Goal: Obtain resource: Obtain resource

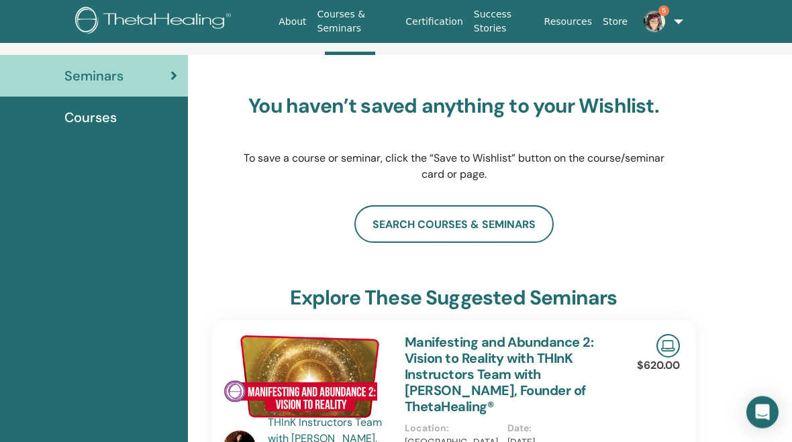
scroll to position [93, 13]
click at [658, 21] on img at bounding box center [654, 21] width 21 height 21
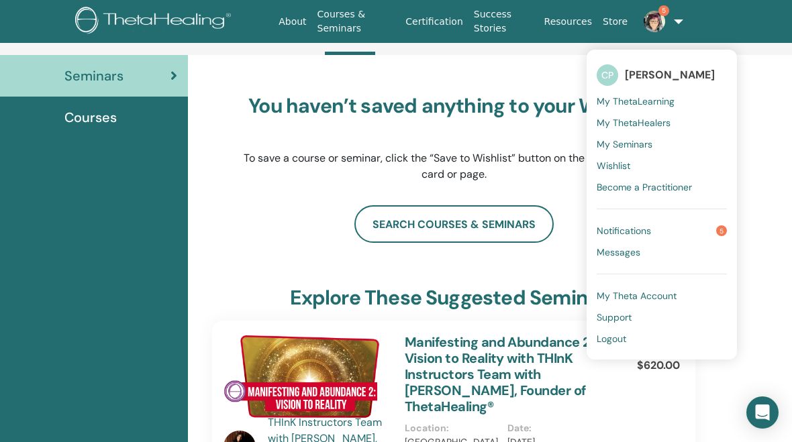
click at [637, 226] on span "Notifications" at bounding box center [624, 231] width 54 height 12
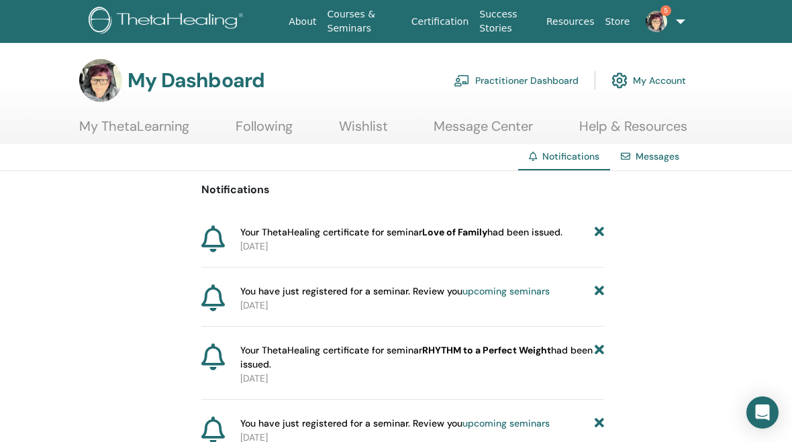
click at [461, 235] on b "Love of Family" at bounding box center [454, 232] width 65 height 12
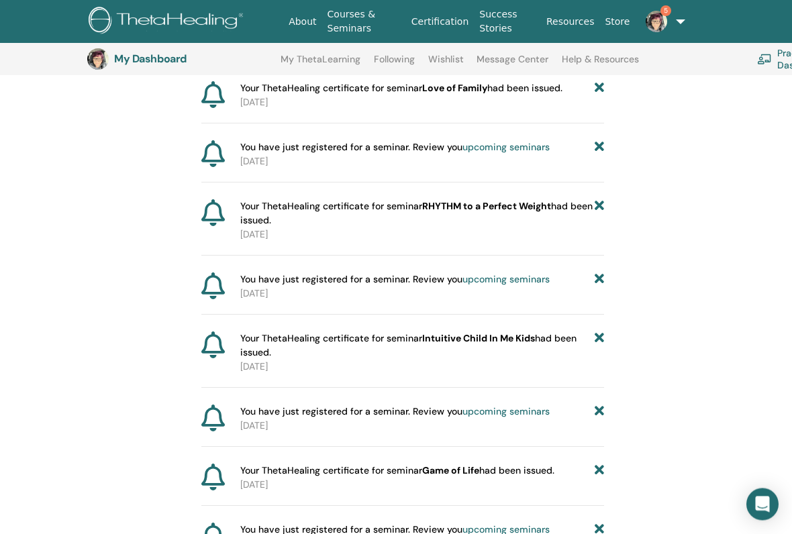
scroll to position [179, 0]
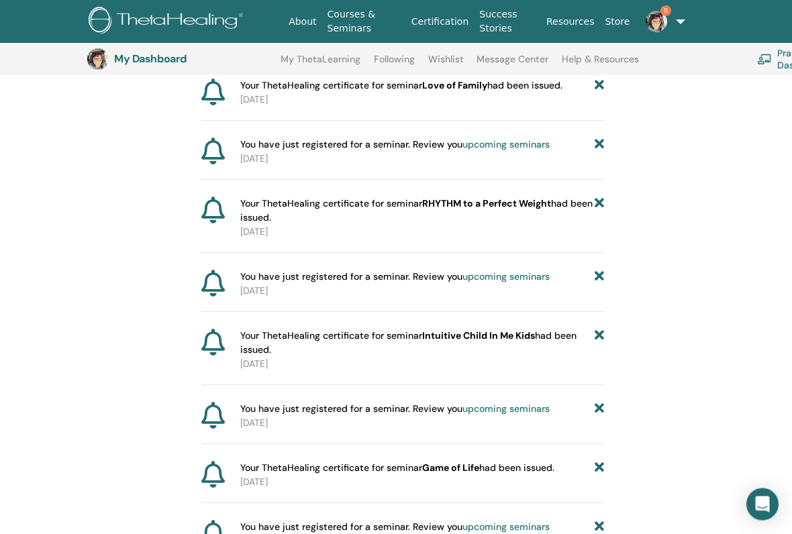
click at [483, 337] on b "Intuitive Child In Me Kids" at bounding box center [478, 336] width 113 height 12
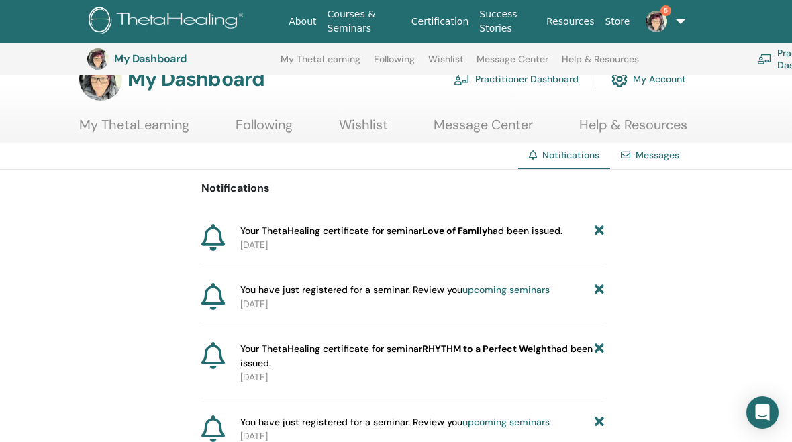
scroll to position [0, 0]
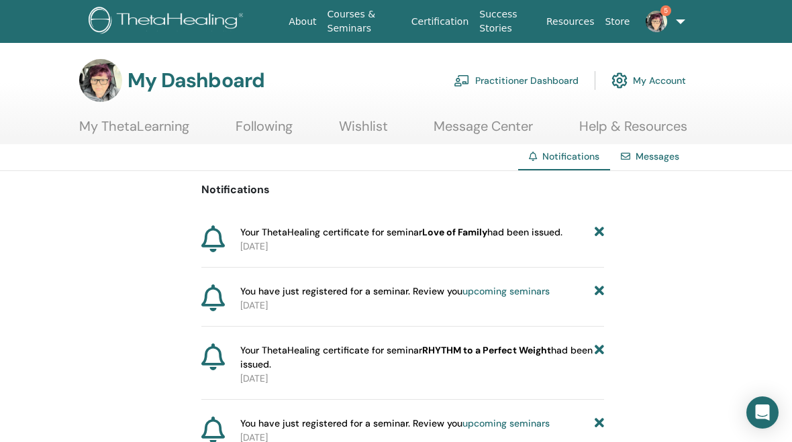
click at [677, 25] on link "5" at bounding box center [657, 21] width 44 height 43
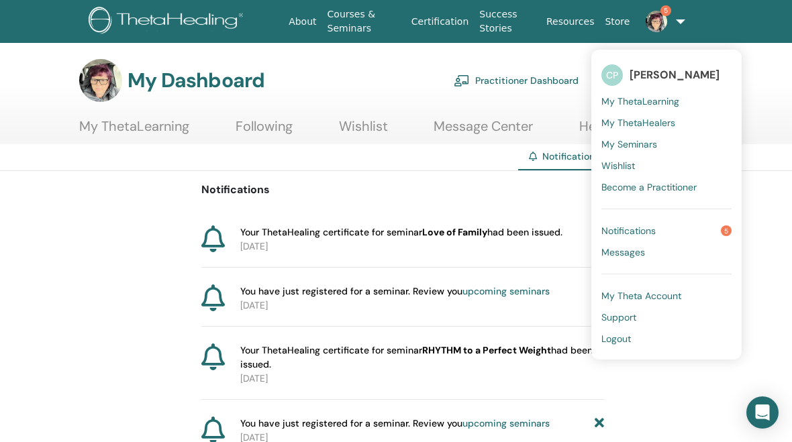
click at [638, 146] on span "My Seminars" at bounding box center [630, 144] width 56 height 12
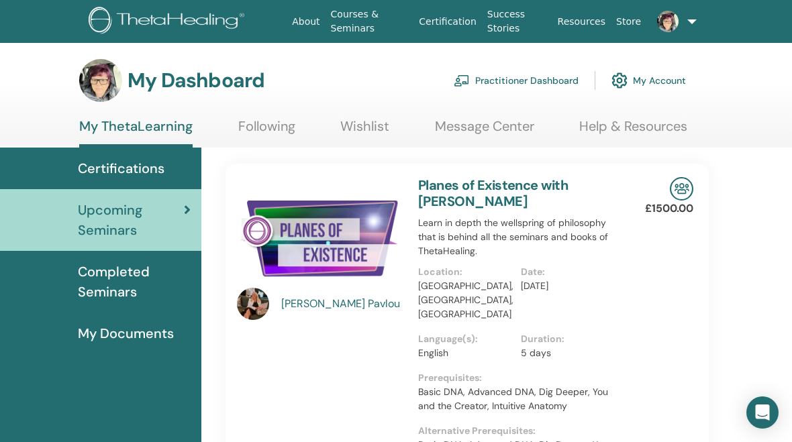
click at [147, 341] on span "My Documents" at bounding box center [126, 334] width 96 height 20
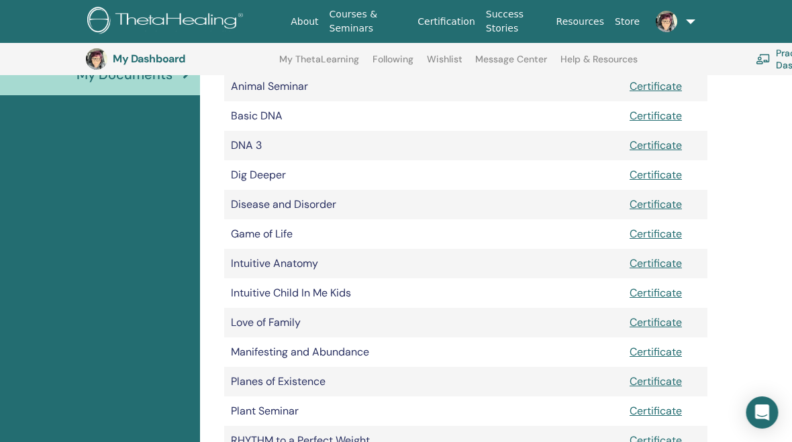
scroll to position [287, 1]
click at [660, 289] on link "Certificate" at bounding box center [656, 294] width 52 height 14
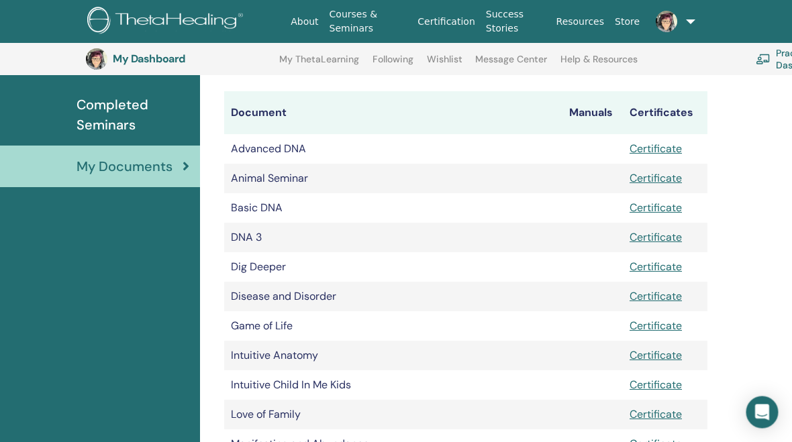
scroll to position [185, 1]
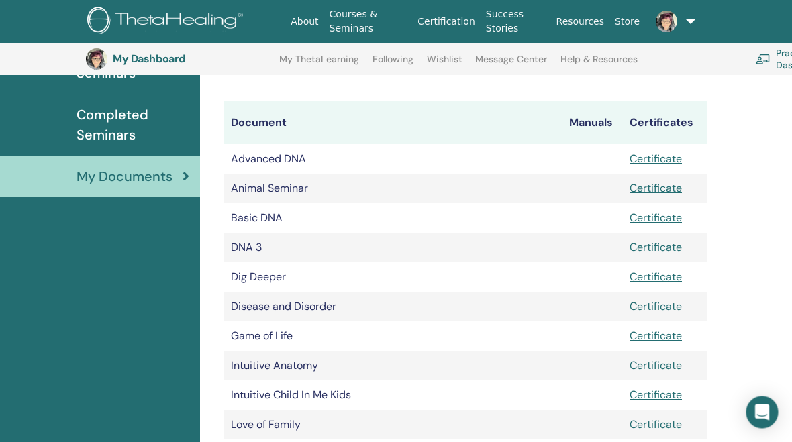
click at [653, 184] on link "Certificate" at bounding box center [656, 189] width 52 height 14
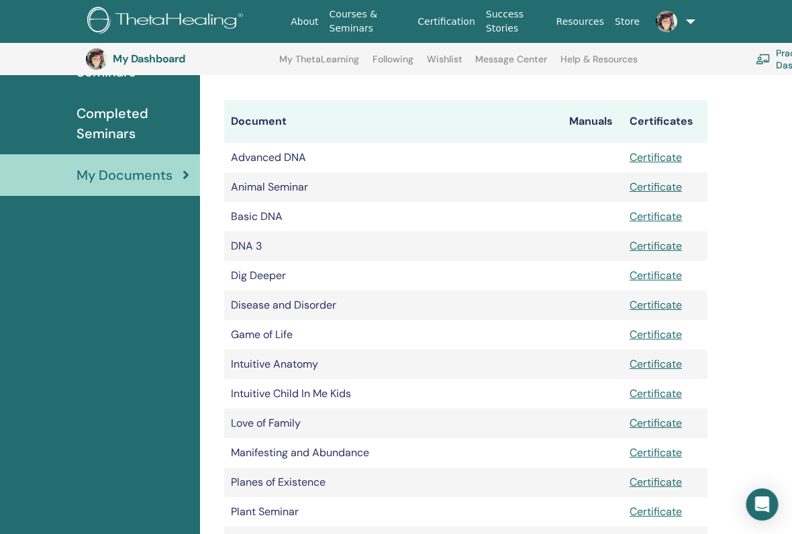
scroll to position [195, 1]
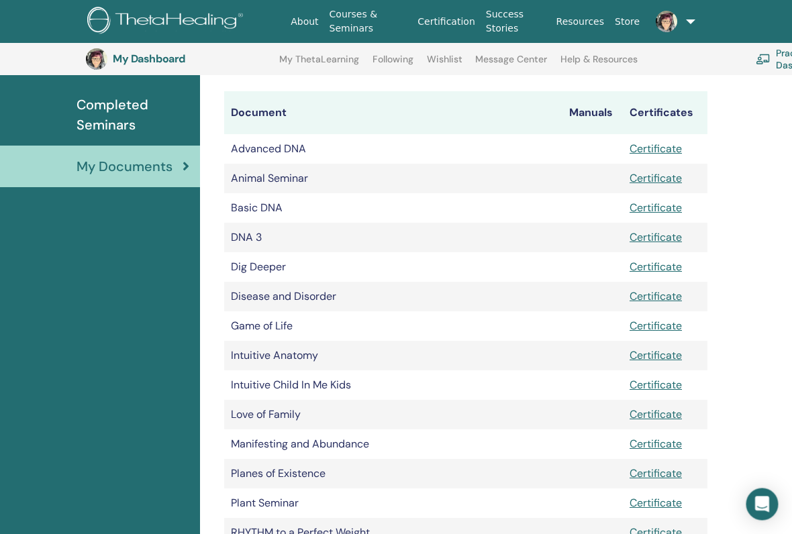
click at [289, 234] on td "DNA 3" at bounding box center [394, 239] width 338 height 30
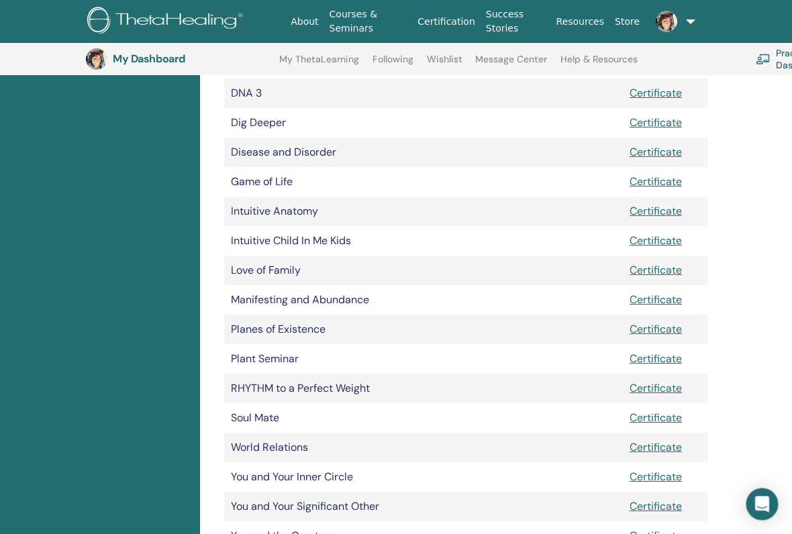
scroll to position [340, 1]
click at [657, 270] on link "Certificate" at bounding box center [656, 270] width 52 height 14
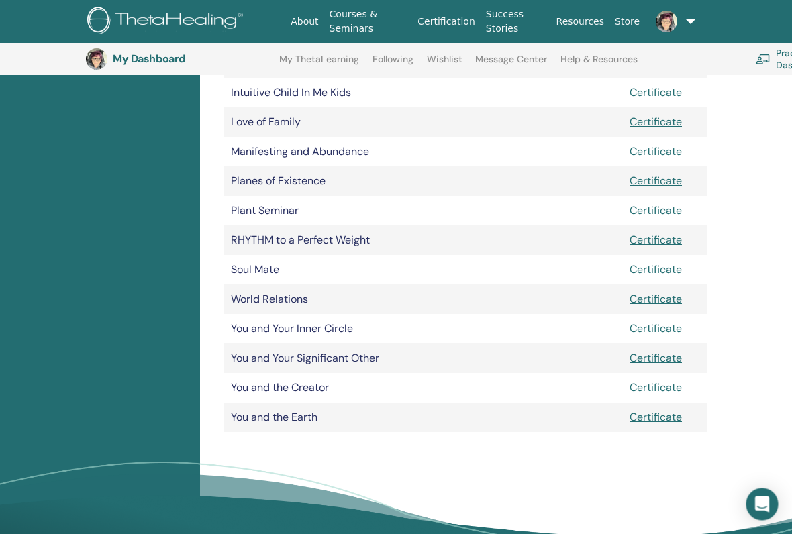
scroll to position [506, 1]
